Goal: Check status: Check status

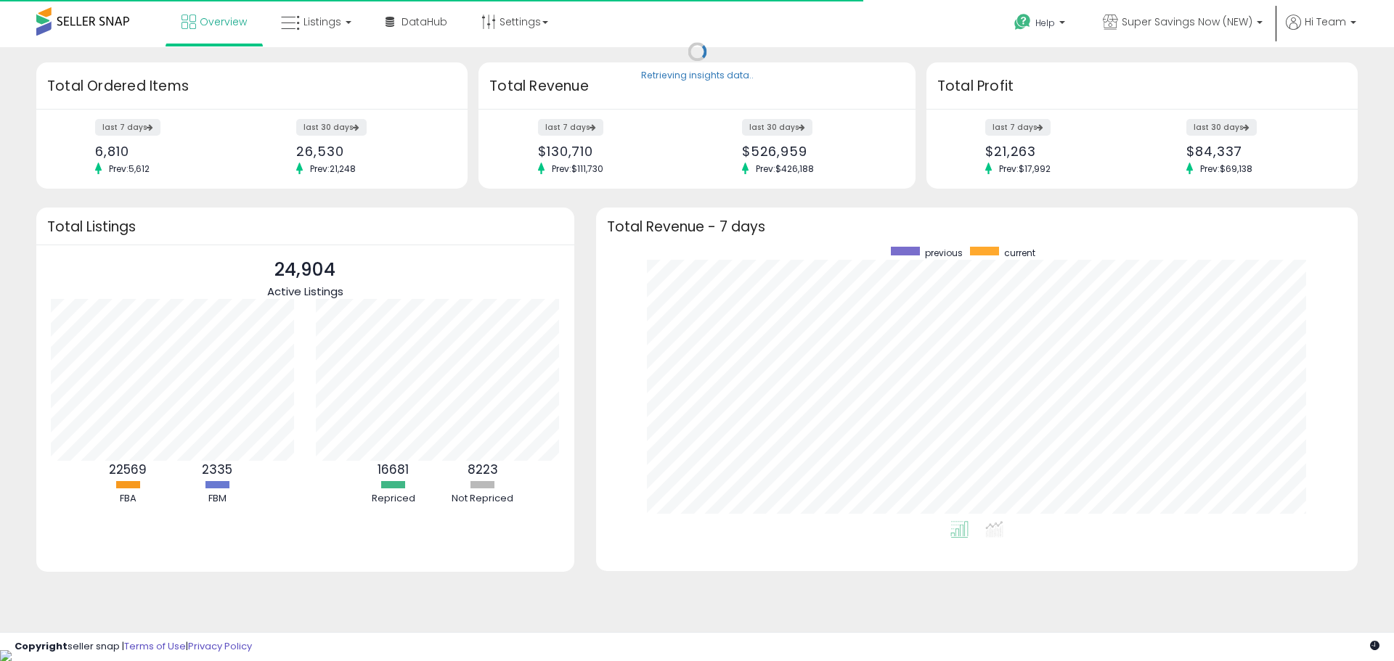
scroll to position [274, 733]
click at [307, 17] on span "Listings" at bounding box center [322, 22] width 38 height 15
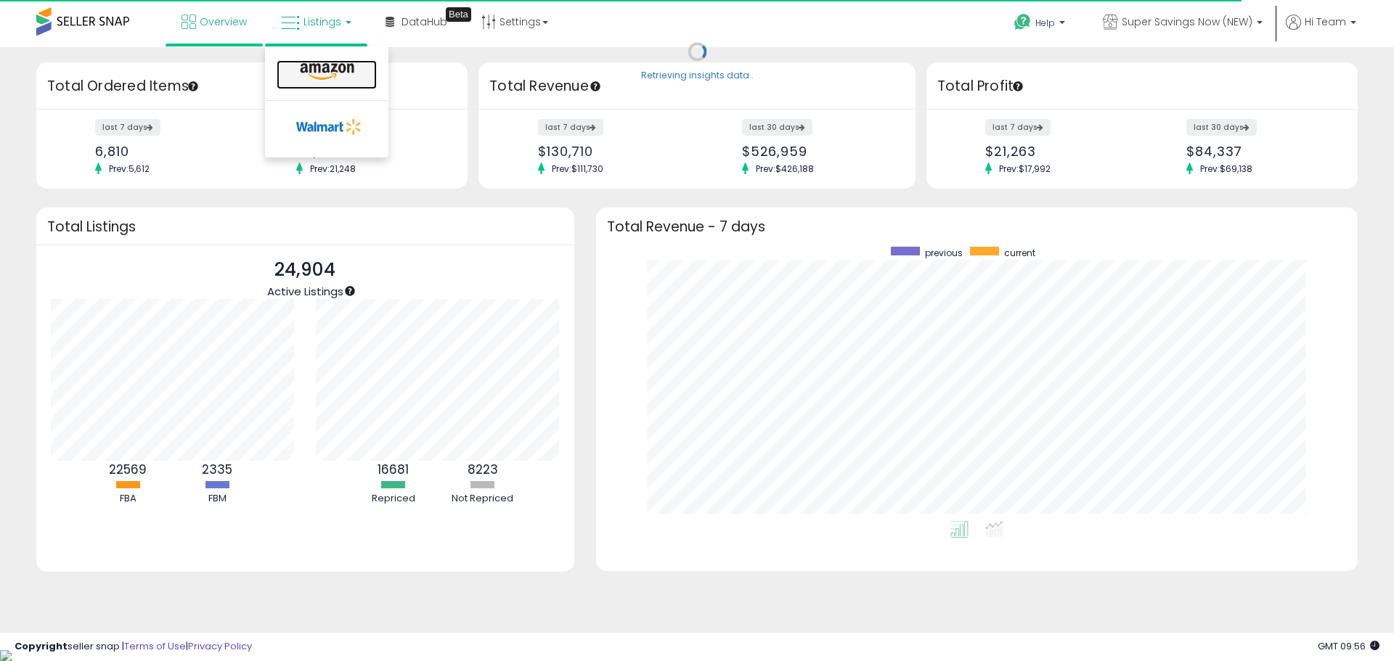
click at [330, 70] on icon at bounding box center [326, 71] width 63 height 19
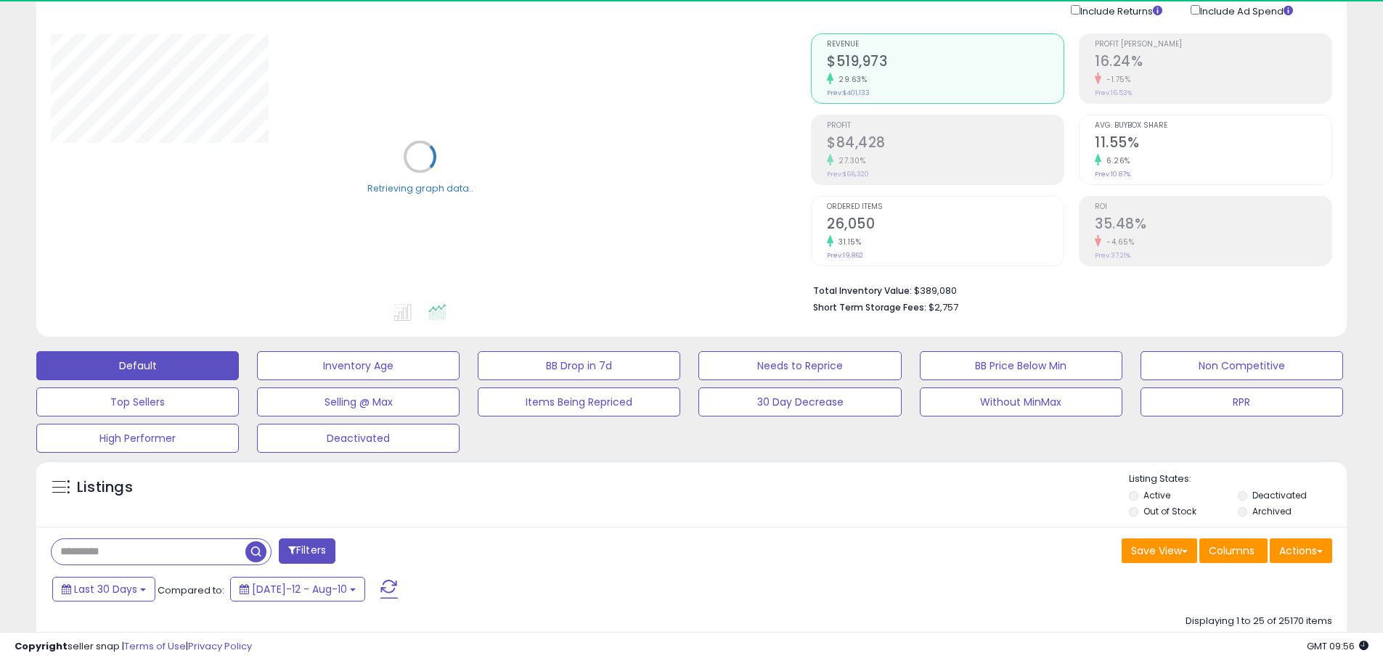
scroll to position [290, 0]
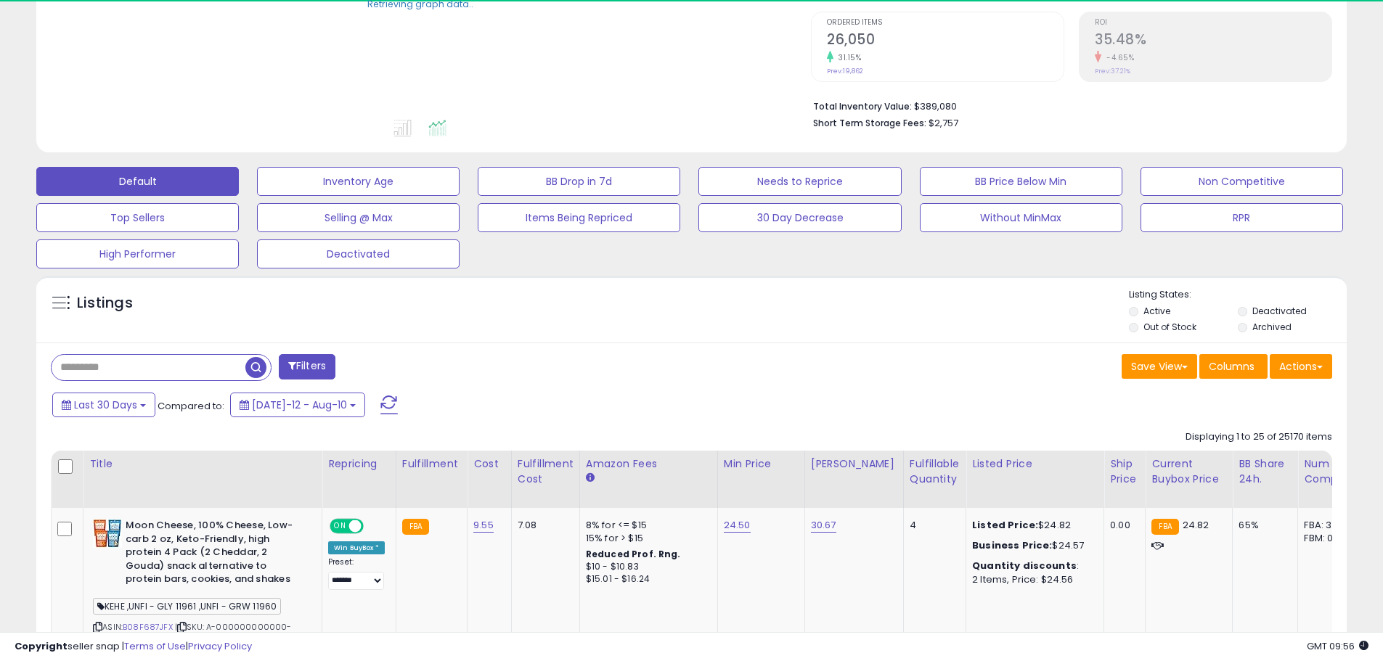
click at [173, 361] on input "text" at bounding box center [149, 367] width 194 height 25
paste input "**********"
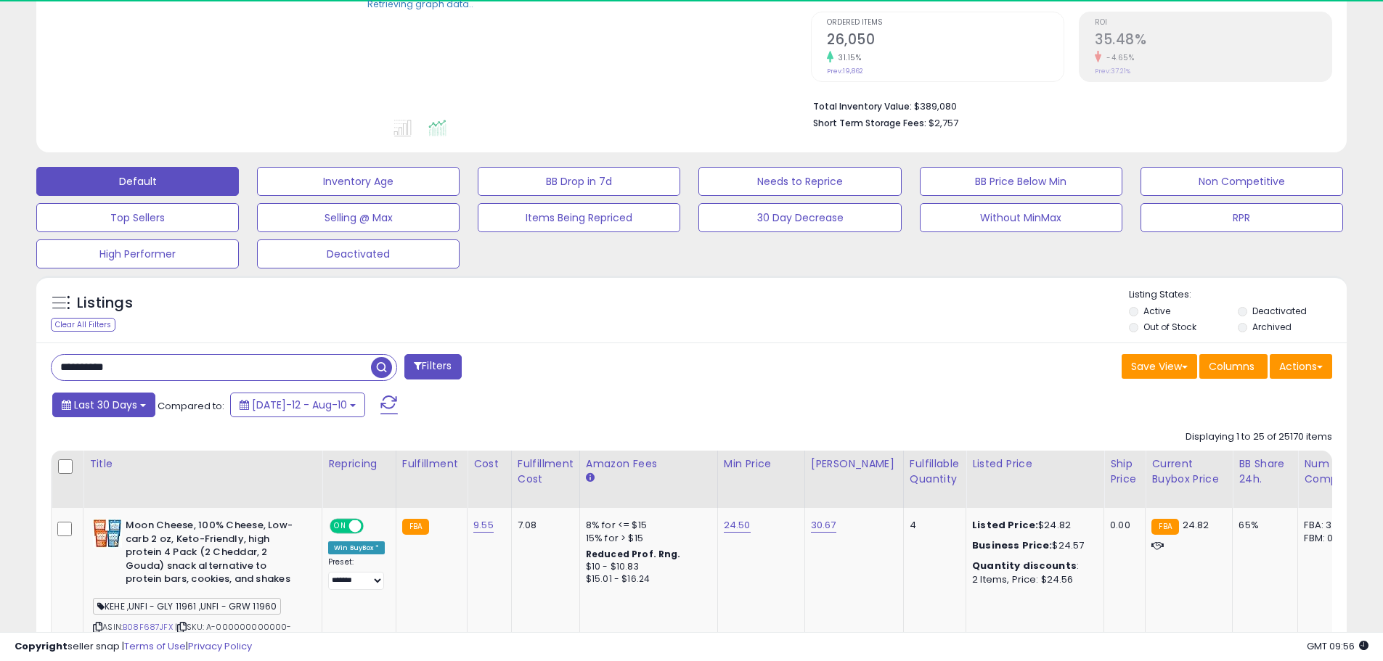
type input "**********"
drag, startPoint x: 97, startPoint y: 409, endPoint x: 110, endPoint y: 420, distance: 17.5
click at [97, 408] on span "Last 30 Days" at bounding box center [105, 405] width 63 height 15
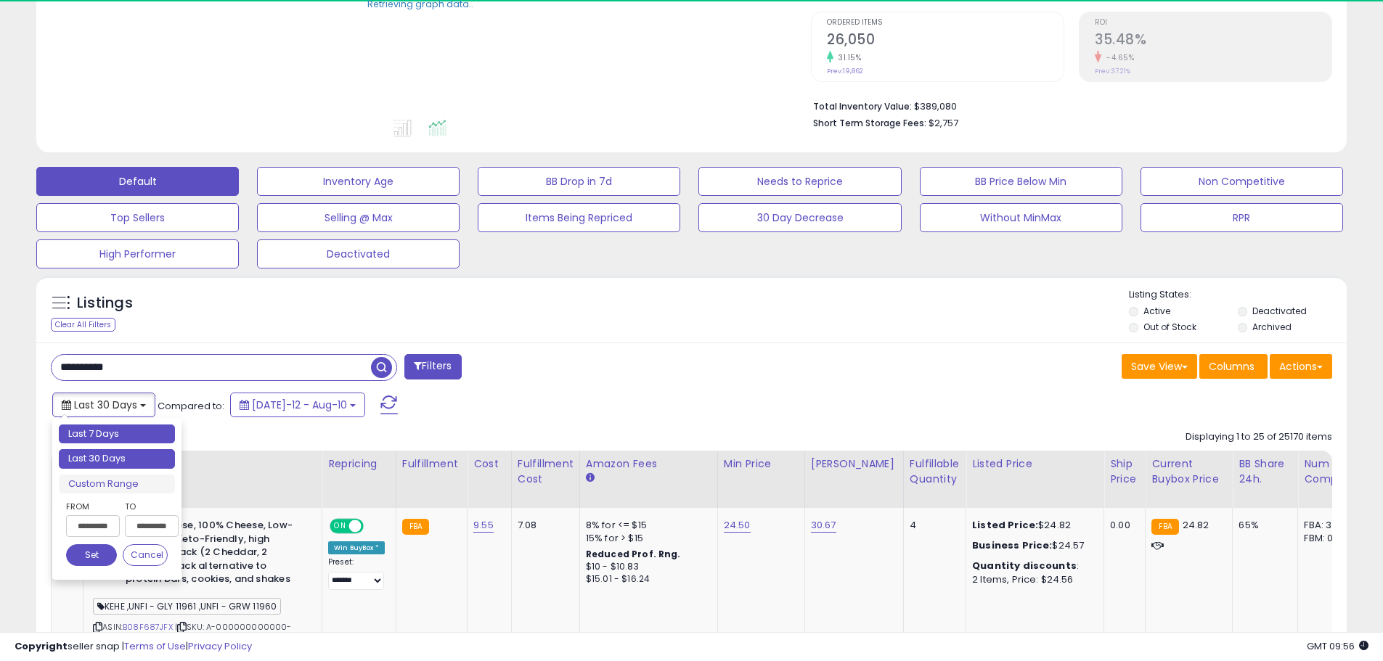
type input "**********"
click at [119, 444] on li "Last 7 Days" at bounding box center [117, 435] width 116 height 20
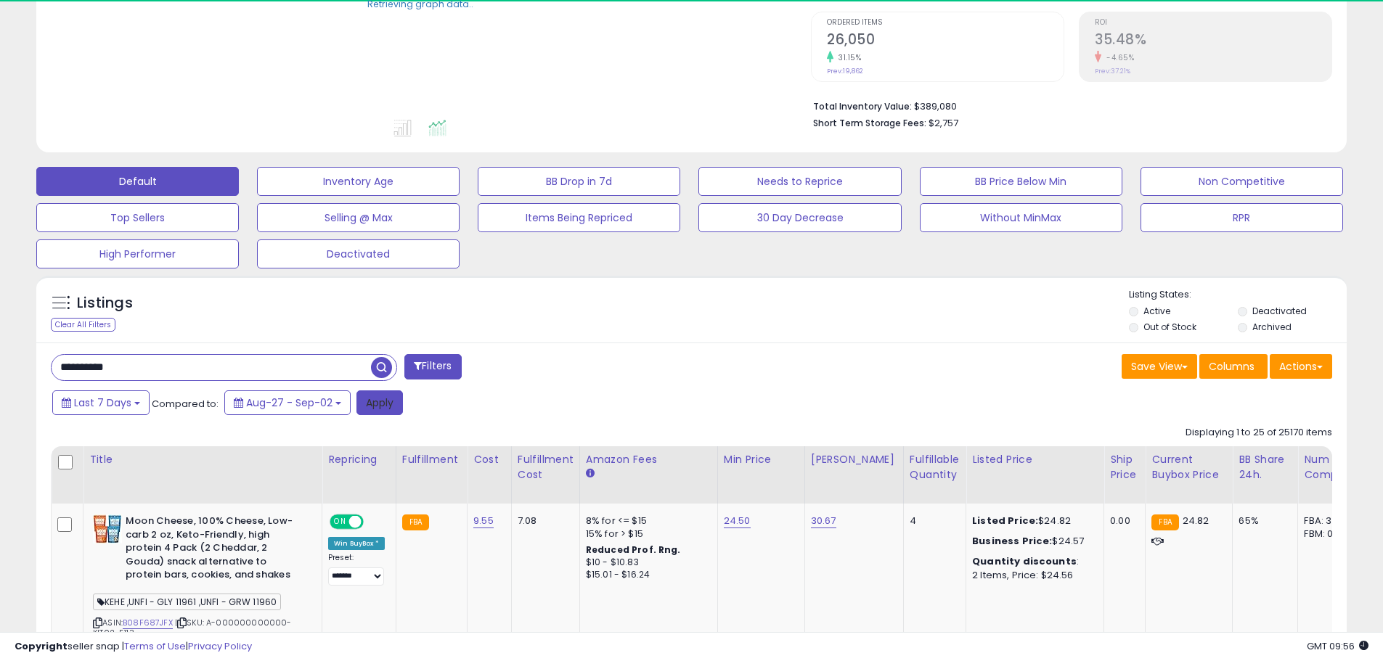
click at [380, 397] on button "Apply" at bounding box center [379, 403] width 46 height 25
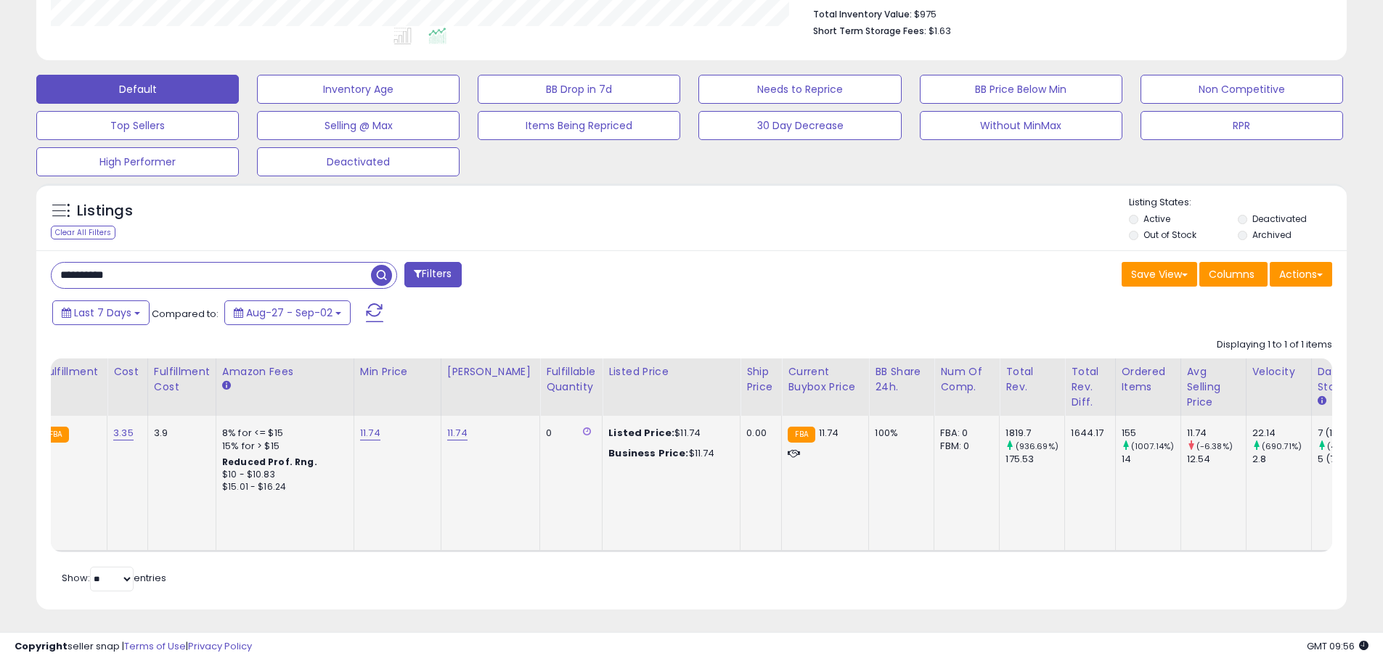
scroll to position [0, 581]
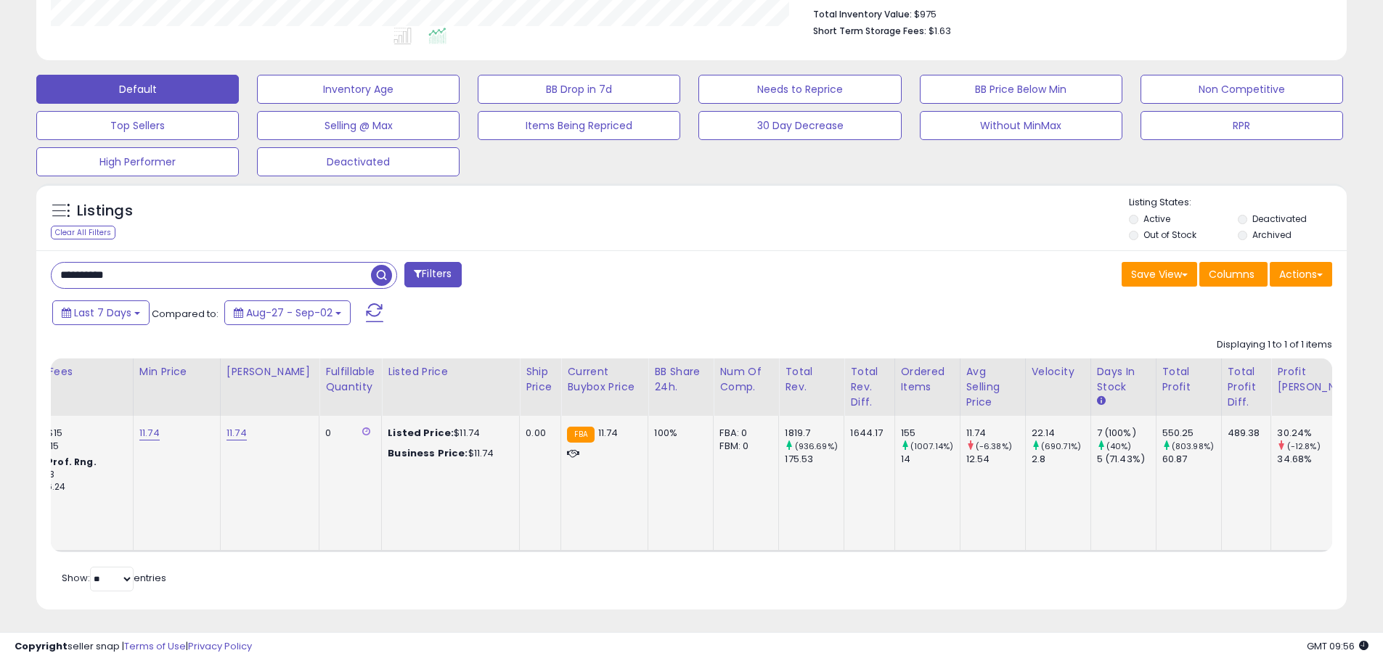
drag, startPoint x: 1085, startPoint y: 428, endPoint x: 1077, endPoint y: 429, distance: 8.7
click at [1090, 429] on td "7 (100%) (40%) 5 (71.43%)" at bounding box center [1122, 483] width 65 height 135
drag, startPoint x: 898, startPoint y: 460, endPoint x: 889, endPoint y: 460, distance: 8.7
click at [901, 460] on div "14" at bounding box center [930, 459] width 59 height 13
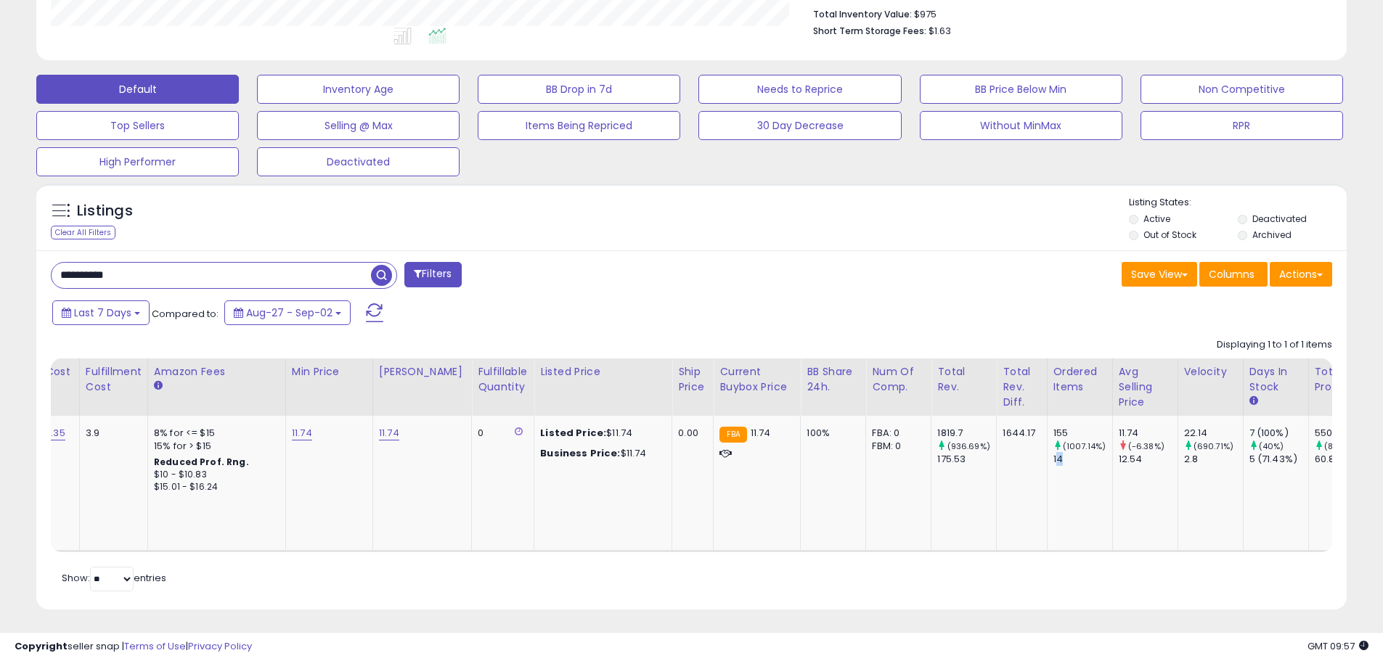
scroll to position [0, 0]
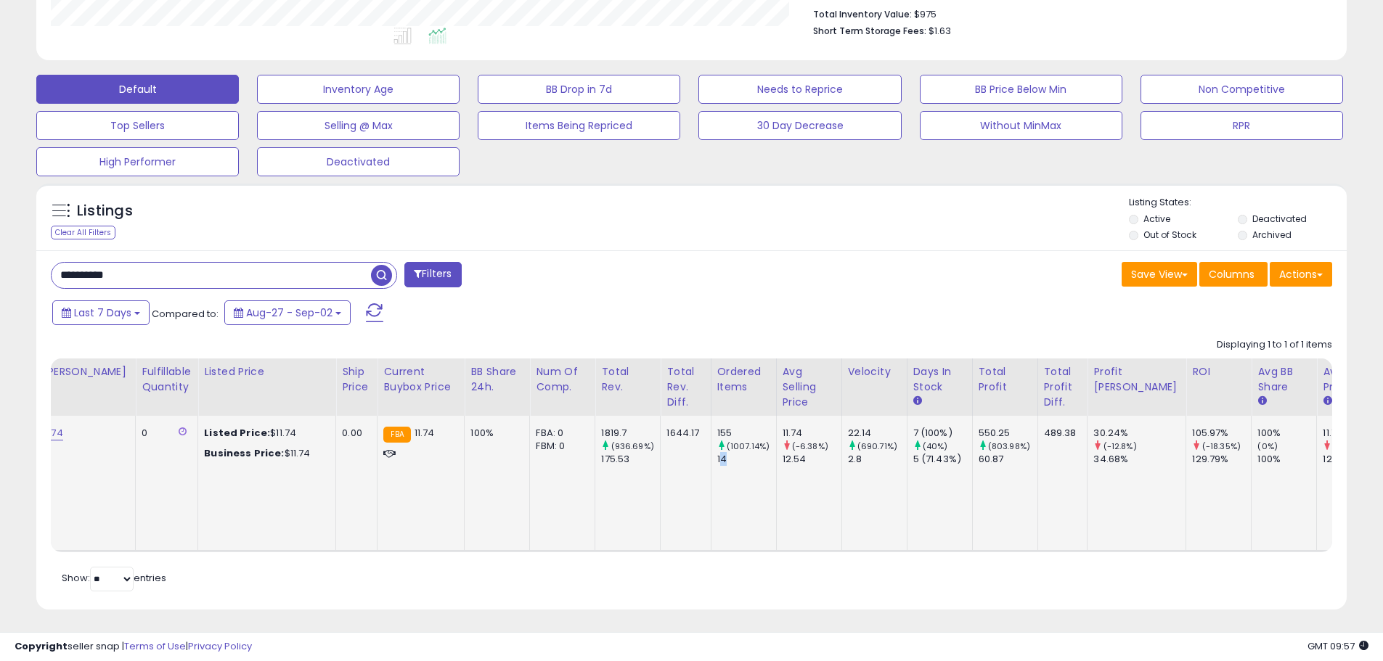
click at [721, 459] on div "14" at bounding box center [746, 459] width 59 height 13
drag, startPoint x: 714, startPoint y: 433, endPoint x: 688, endPoint y: 433, distance: 26.9
click at [717, 433] on div "155" at bounding box center [746, 433] width 59 height 13
